Goal: Find specific page/section: Find specific page/section

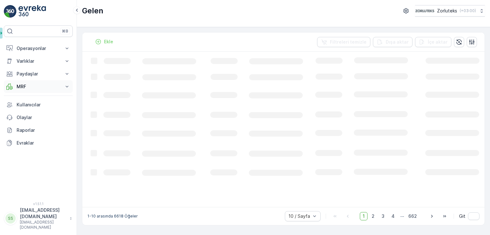
click at [68, 85] on icon at bounding box center [67, 87] width 6 height 6
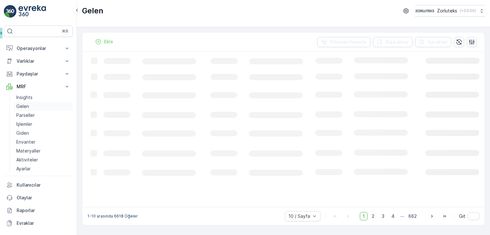
click at [33, 106] on link "Gelen" at bounding box center [43, 106] width 59 height 9
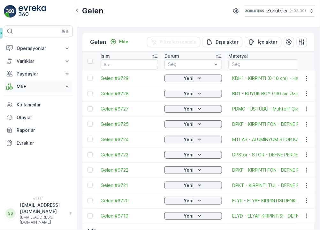
click at [31, 84] on p "MRF" at bounding box center [38, 87] width 43 height 6
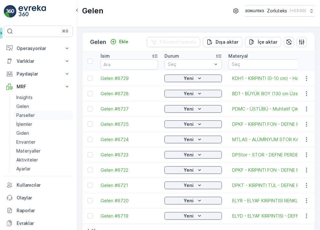
click at [24, 114] on p "Parseller" at bounding box center [25, 115] width 18 height 6
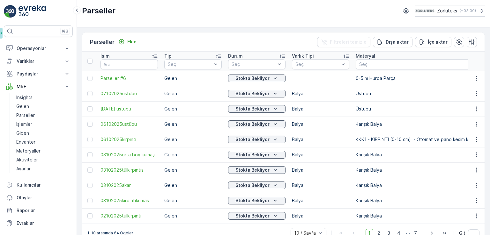
scroll to position [15, 0]
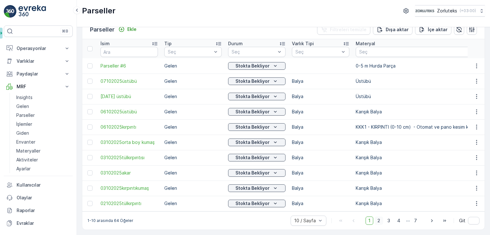
click at [319, 220] on span "2" at bounding box center [378, 221] width 9 height 8
